Goal: Task Accomplishment & Management: Use online tool/utility

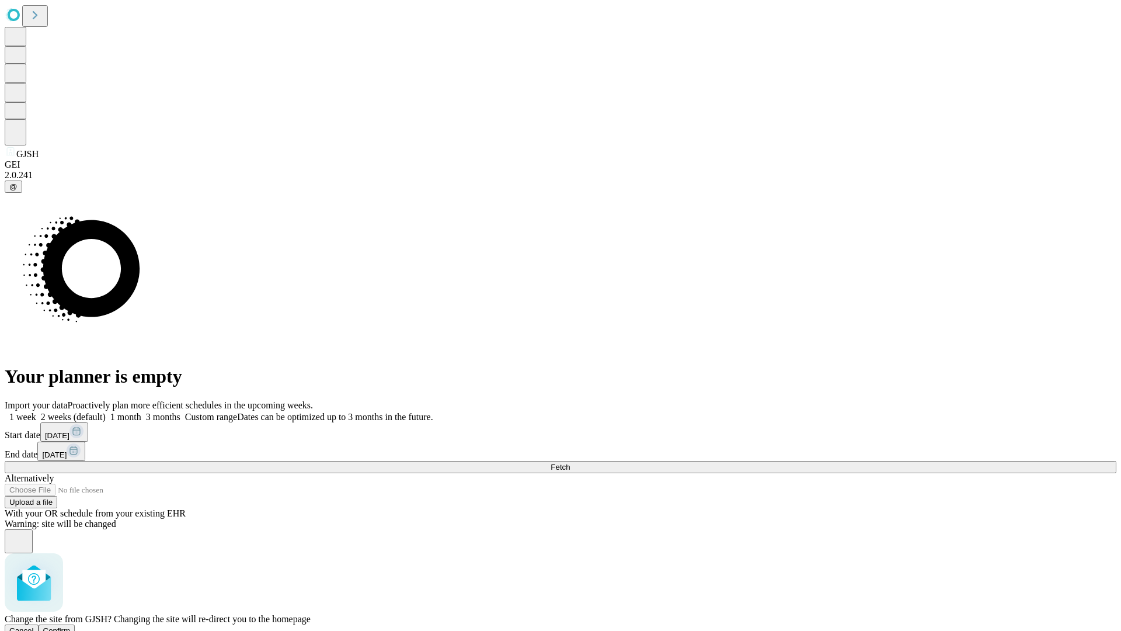
click at [71, 626] on span "Confirm" at bounding box center [56, 630] width 27 height 9
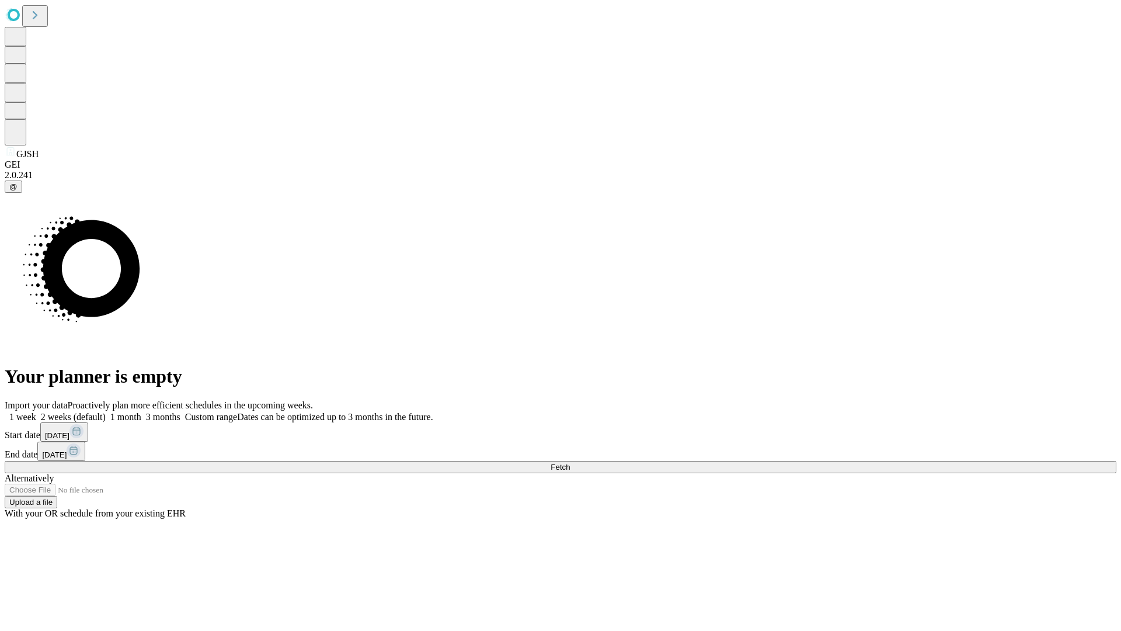
click at [36, 412] on label "1 week" at bounding box center [21, 417] width 32 height 10
click at [570, 462] on span "Fetch" at bounding box center [560, 466] width 19 height 9
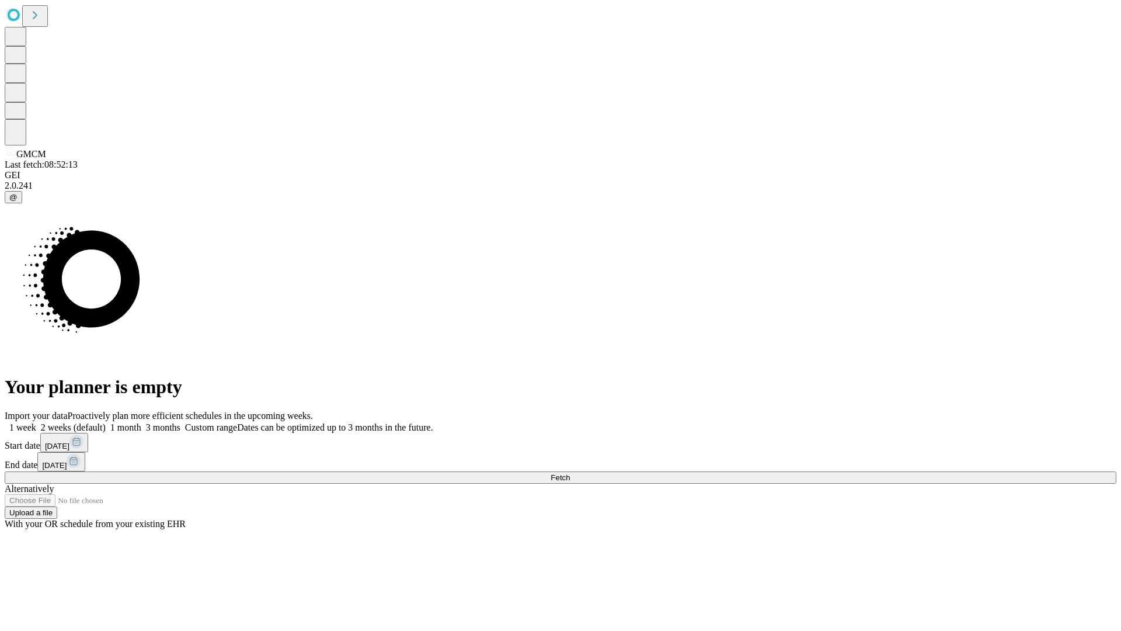
click at [36, 422] on label "1 week" at bounding box center [21, 427] width 32 height 10
click at [570, 473] on span "Fetch" at bounding box center [560, 477] width 19 height 9
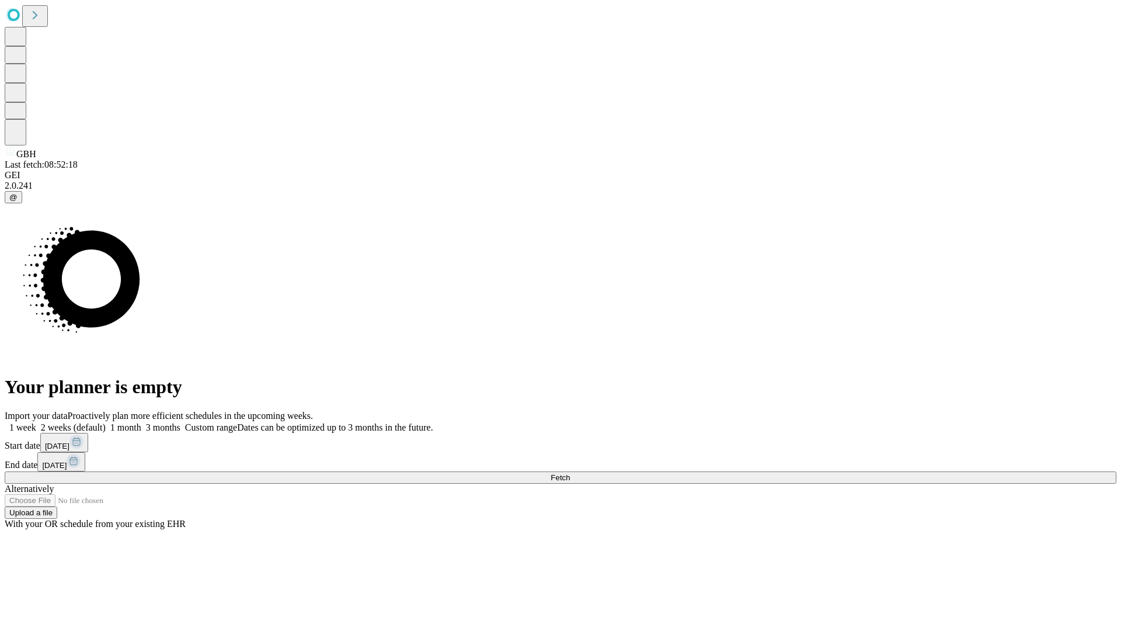
click at [36, 422] on label "1 week" at bounding box center [21, 427] width 32 height 10
click at [570, 473] on span "Fetch" at bounding box center [560, 477] width 19 height 9
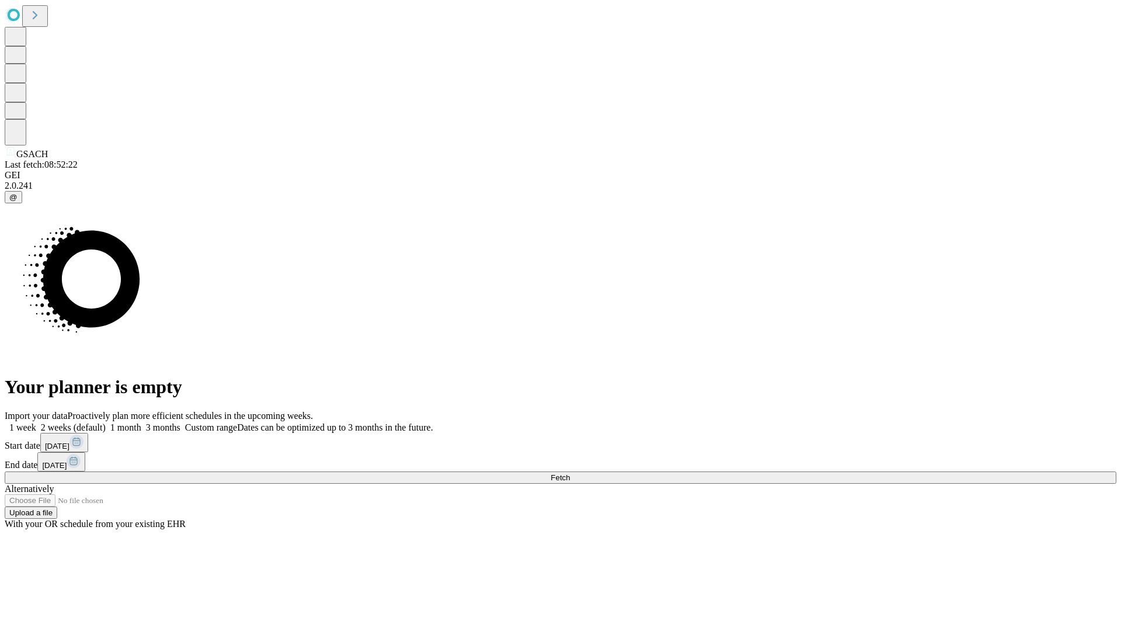
click at [36, 422] on label "1 week" at bounding box center [21, 427] width 32 height 10
click at [570, 473] on span "Fetch" at bounding box center [560, 477] width 19 height 9
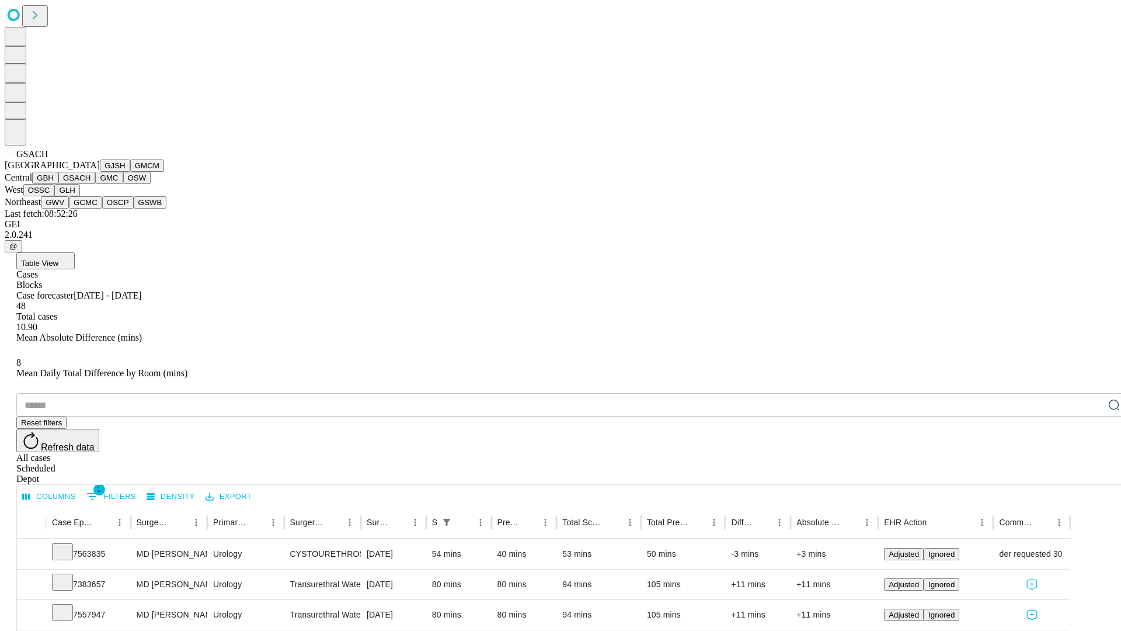
click at [95, 184] on button "GMC" at bounding box center [108, 178] width 27 height 12
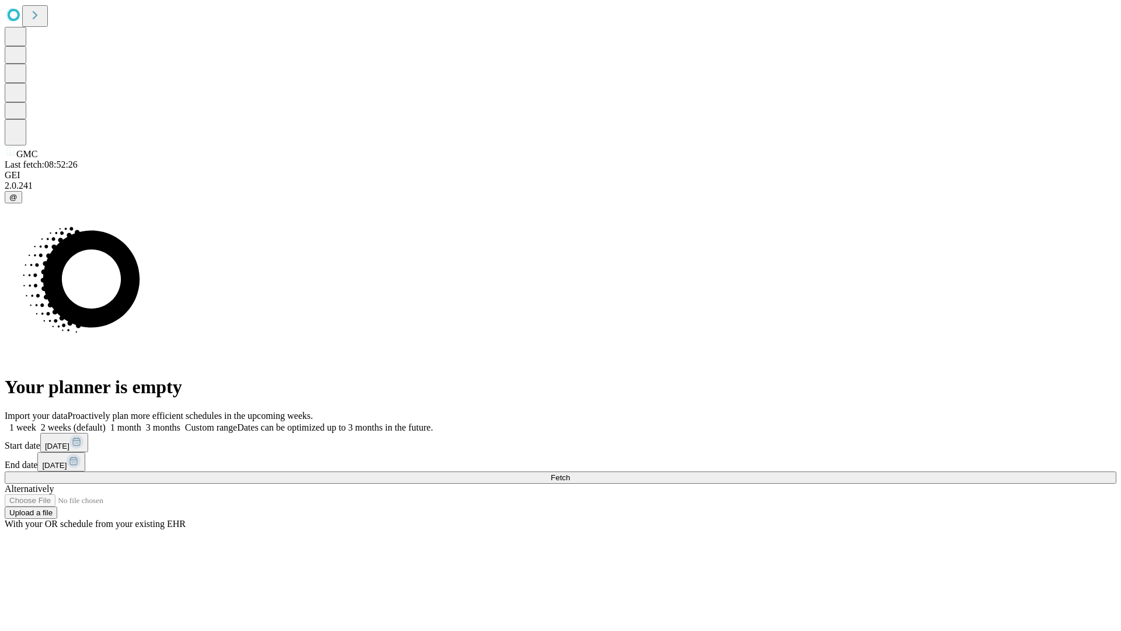
click at [36, 422] on label "1 week" at bounding box center [21, 427] width 32 height 10
click at [570, 473] on span "Fetch" at bounding box center [560, 477] width 19 height 9
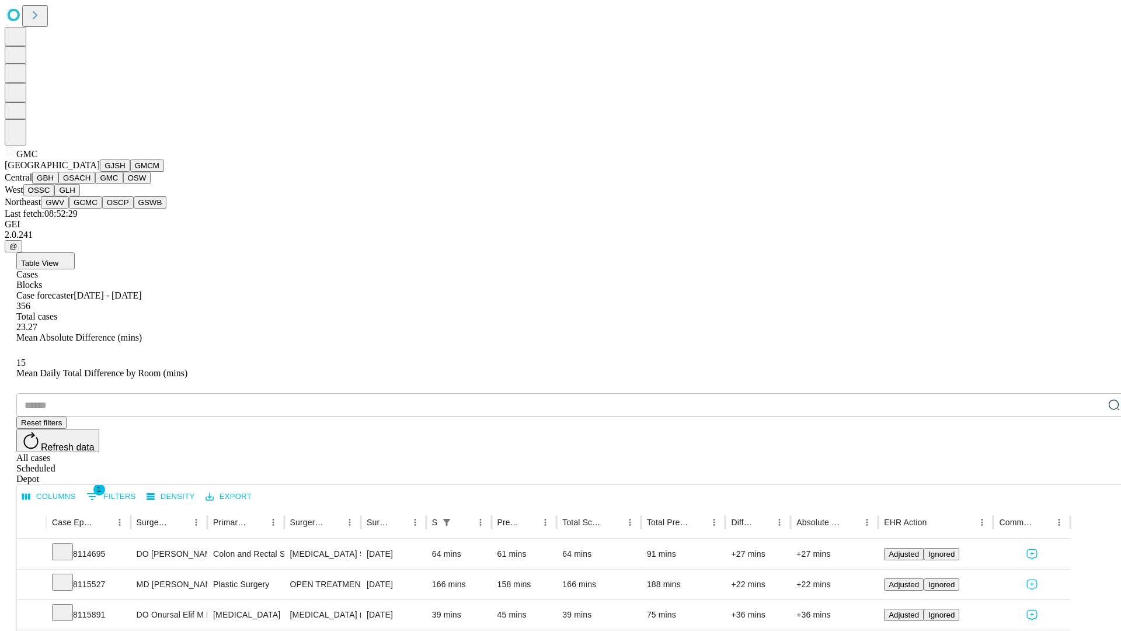
click at [123, 184] on button "OSW" at bounding box center [137, 178] width 28 height 12
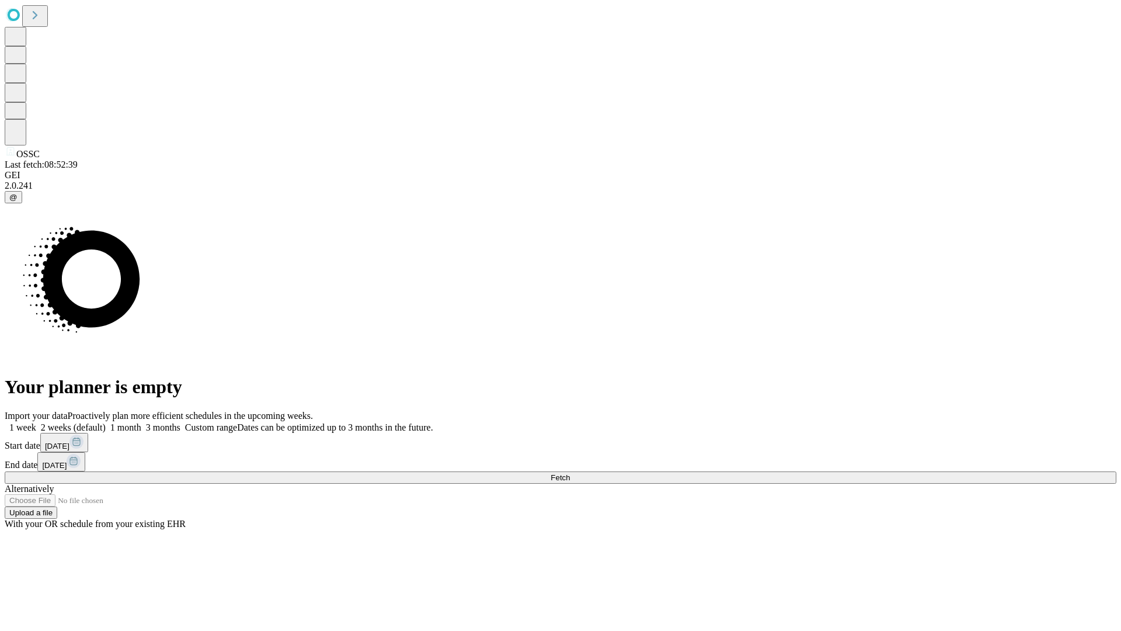
click at [36, 422] on label "1 week" at bounding box center [21, 427] width 32 height 10
click at [570, 473] on span "Fetch" at bounding box center [560, 477] width 19 height 9
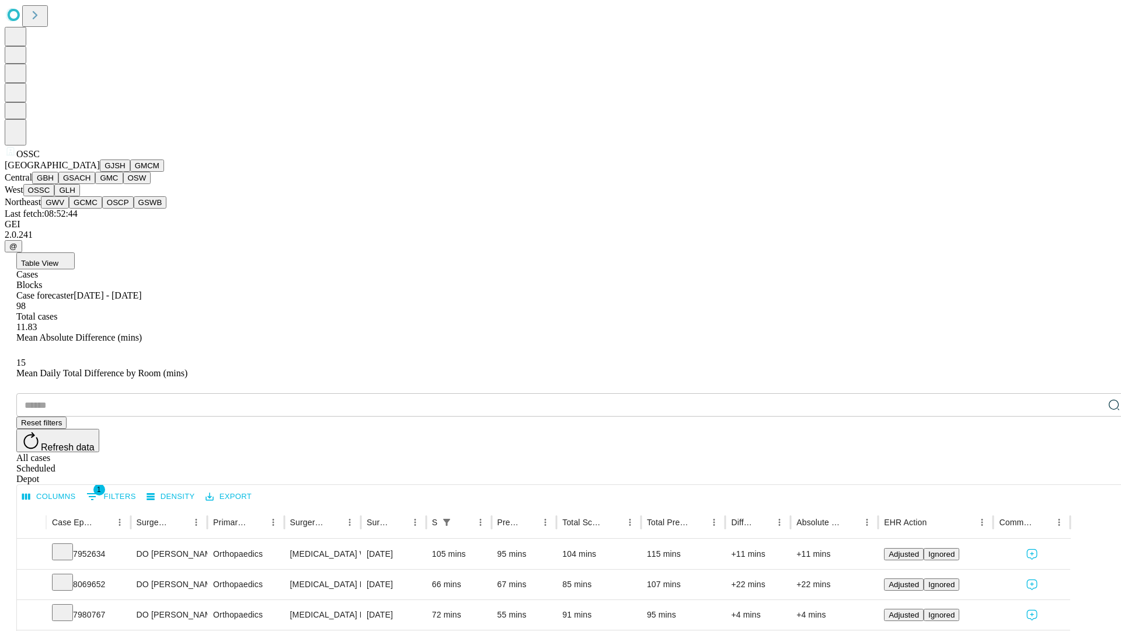
click at [79, 196] on button "GLH" at bounding box center [66, 190] width 25 height 12
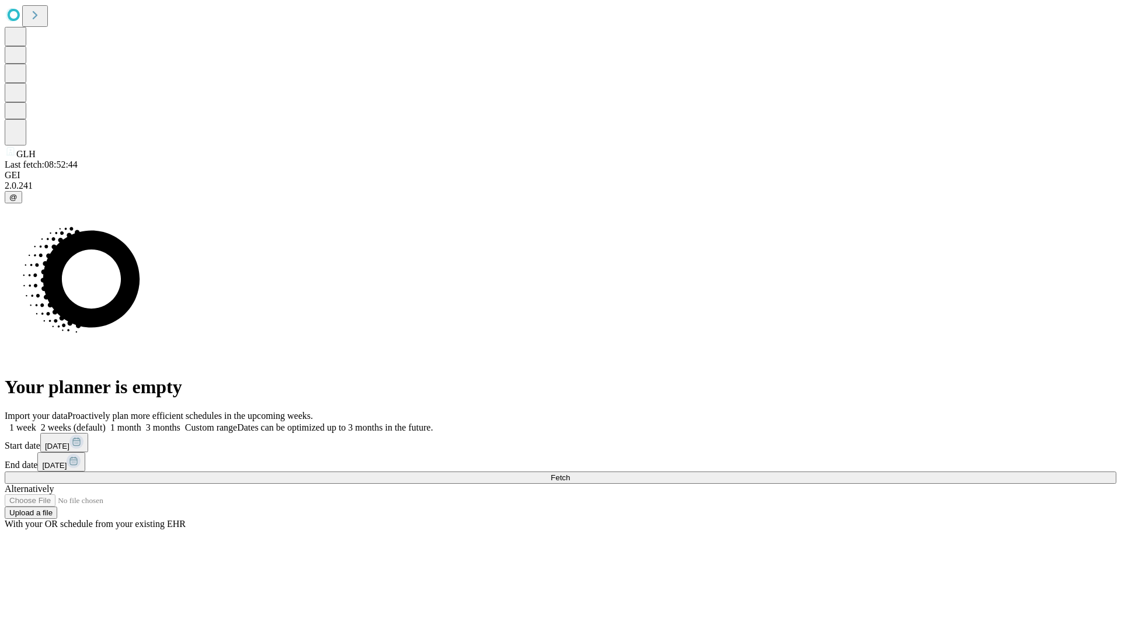
click at [570, 473] on span "Fetch" at bounding box center [560, 477] width 19 height 9
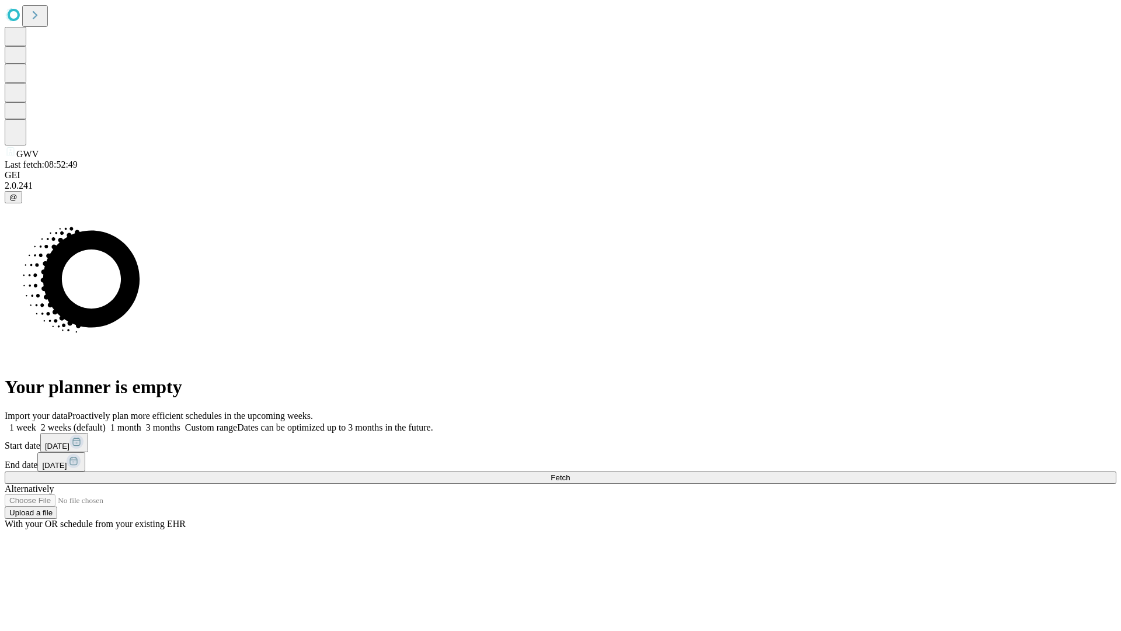
click at [36, 422] on label "1 week" at bounding box center [21, 427] width 32 height 10
click at [570, 473] on span "Fetch" at bounding box center [560, 477] width 19 height 9
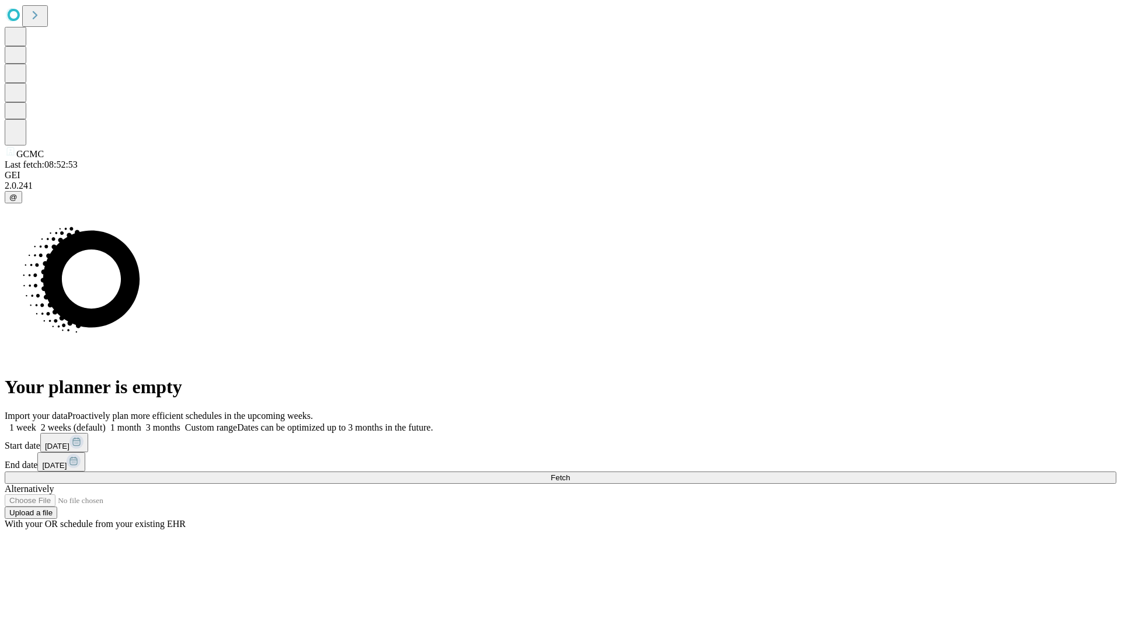
click at [36, 422] on label "1 week" at bounding box center [21, 427] width 32 height 10
click at [570, 473] on span "Fetch" at bounding box center [560, 477] width 19 height 9
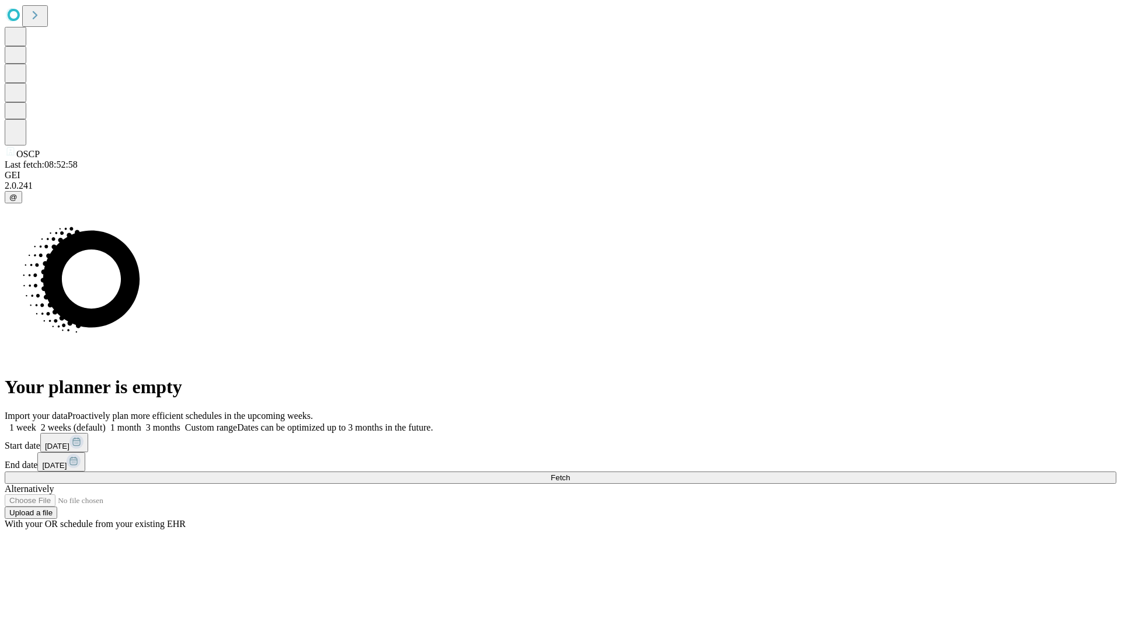
click at [36, 422] on label "1 week" at bounding box center [21, 427] width 32 height 10
click at [570, 473] on span "Fetch" at bounding box center [560, 477] width 19 height 9
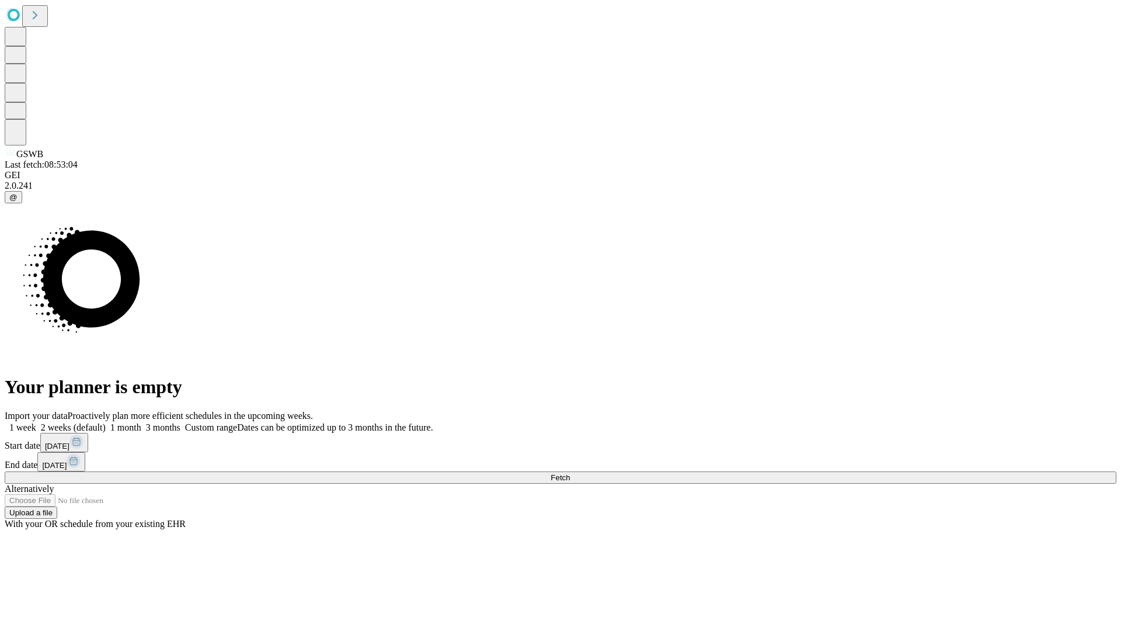
click at [36, 422] on label "1 week" at bounding box center [21, 427] width 32 height 10
click at [570, 473] on span "Fetch" at bounding box center [560, 477] width 19 height 9
